Goal: Browse casually: Explore the website without a specific task or goal

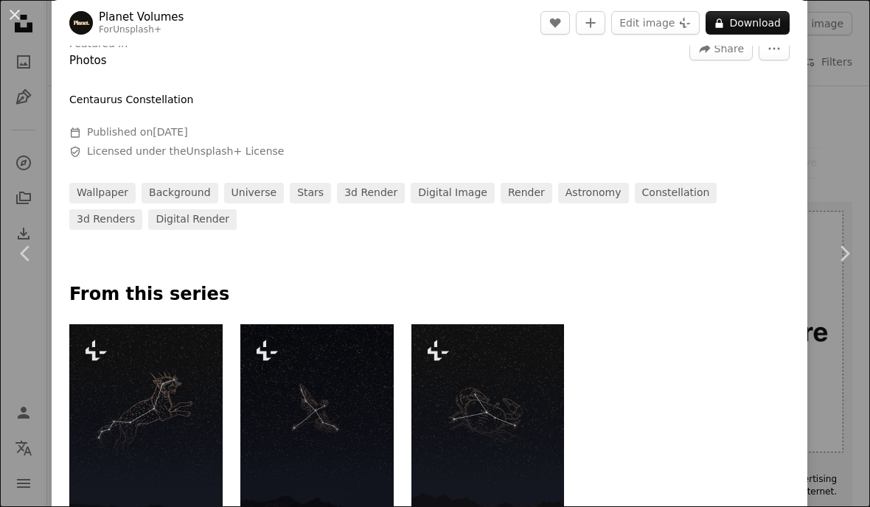
scroll to position [435, 0]
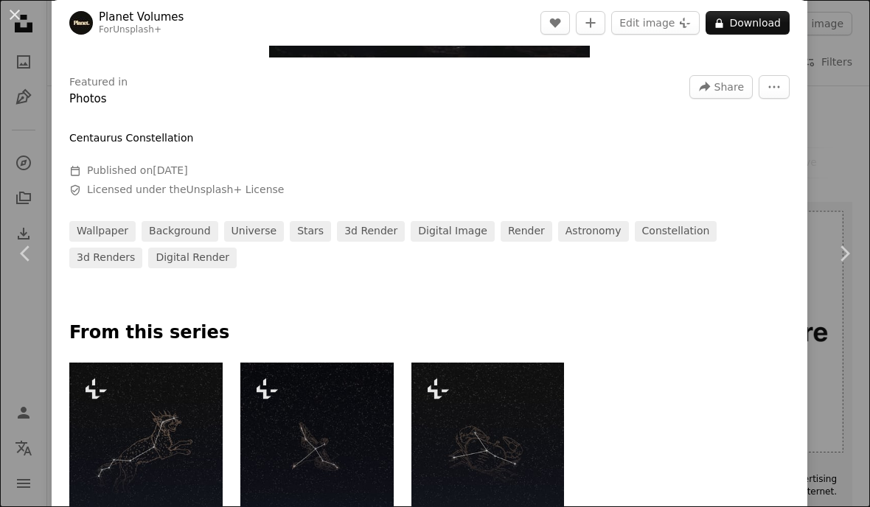
click at [15, 15] on button "An X shape" at bounding box center [15, 15] width 18 height 18
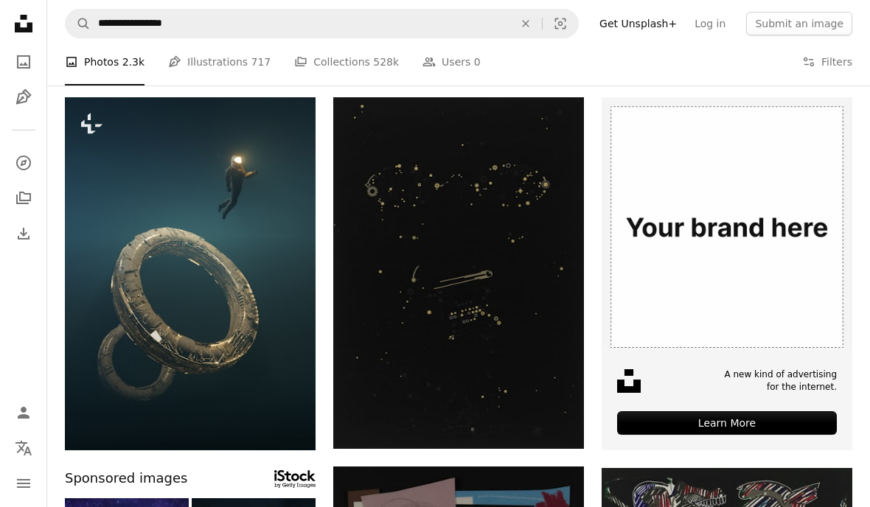
scroll to position [104, 0]
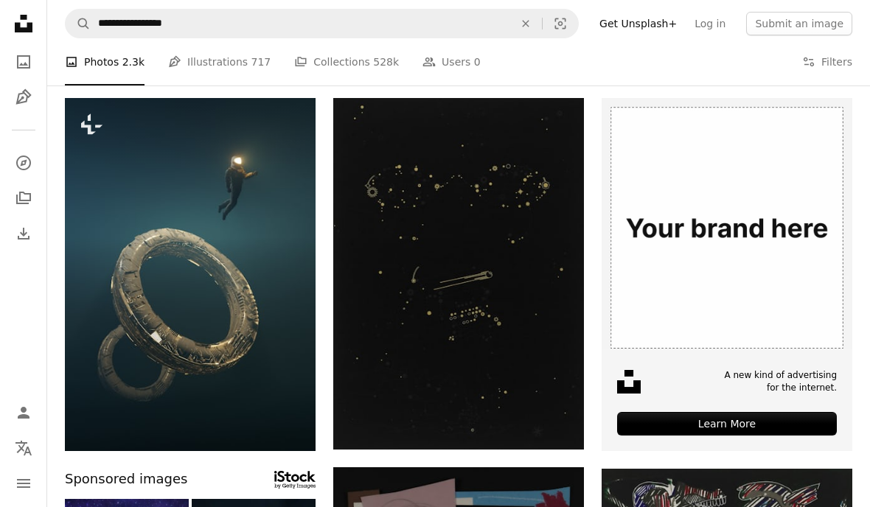
click at [478, 324] on img at bounding box center [458, 274] width 251 height 352
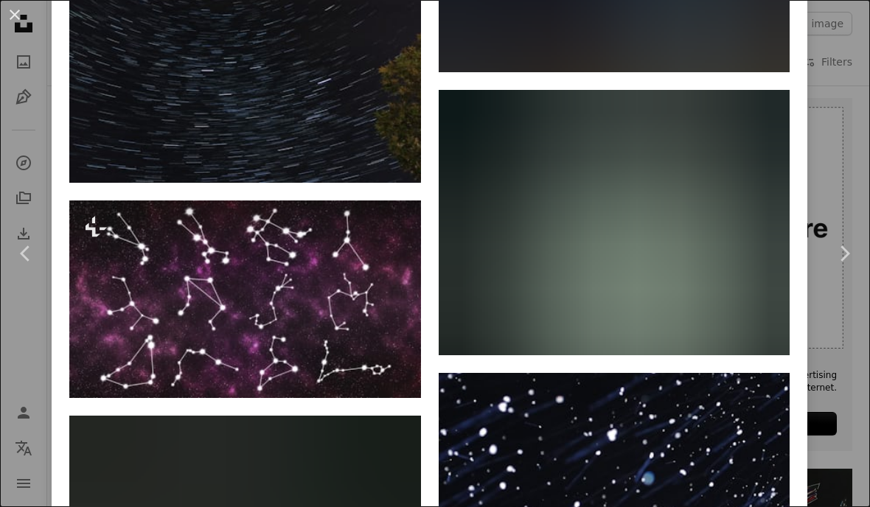
scroll to position [5324, 0]
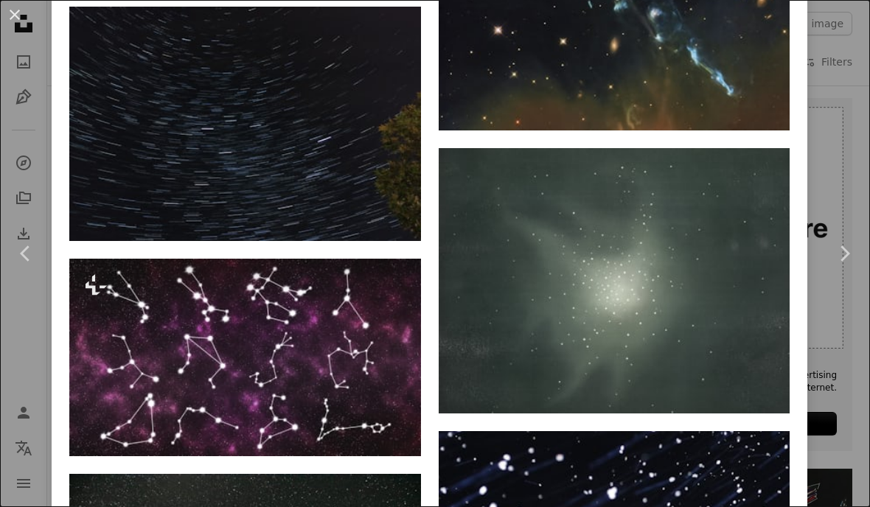
click at [17, 6] on button "An X shape" at bounding box center [15, 15] width 18 height 18
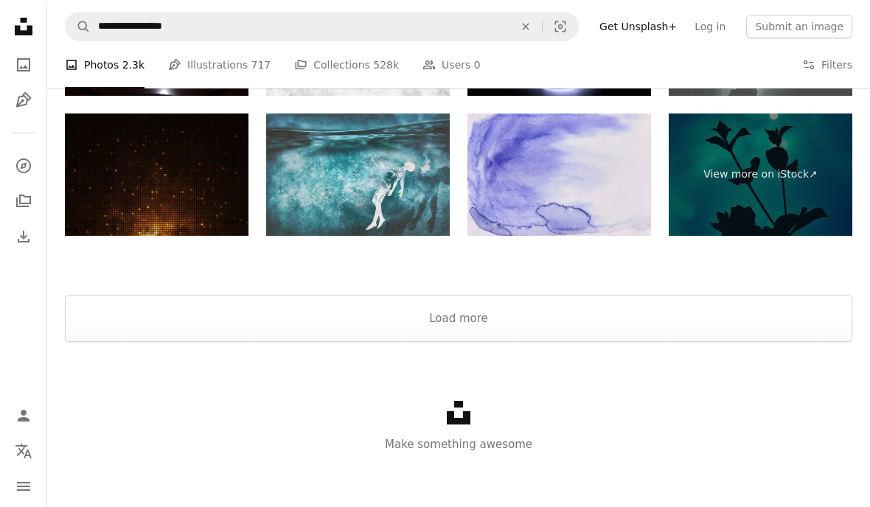
scroll to position [2244, 0]
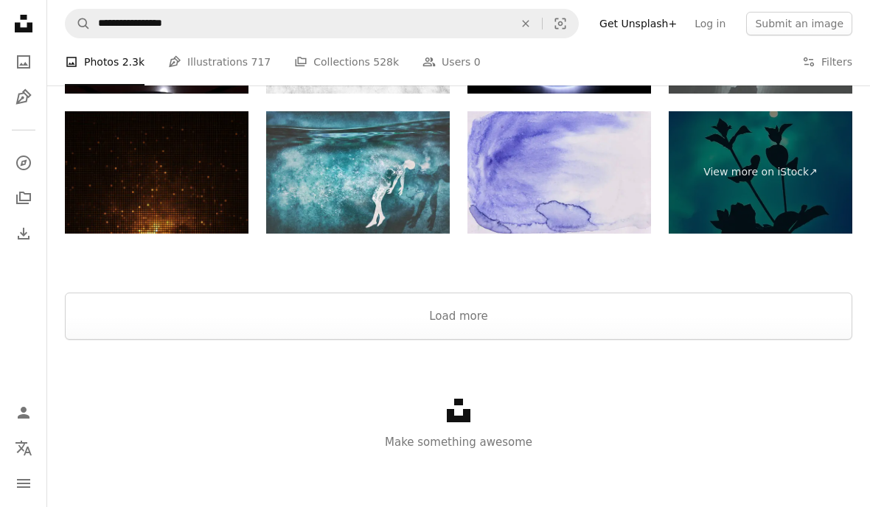
click at [478, 334] on button "Load more" at bounding box center [458, 316] width 787 height 47
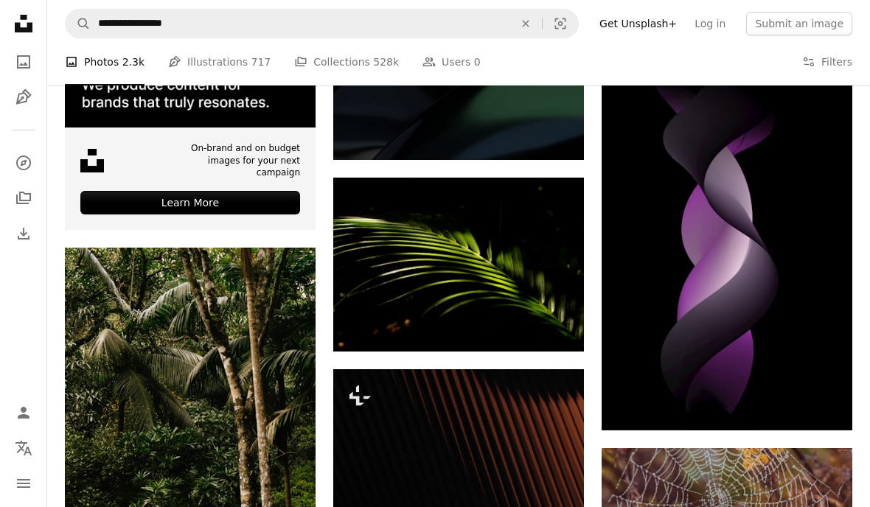
scroll to position [2313, 0]
